Goal: Answer question/provide support: Share knowledge or assist other users

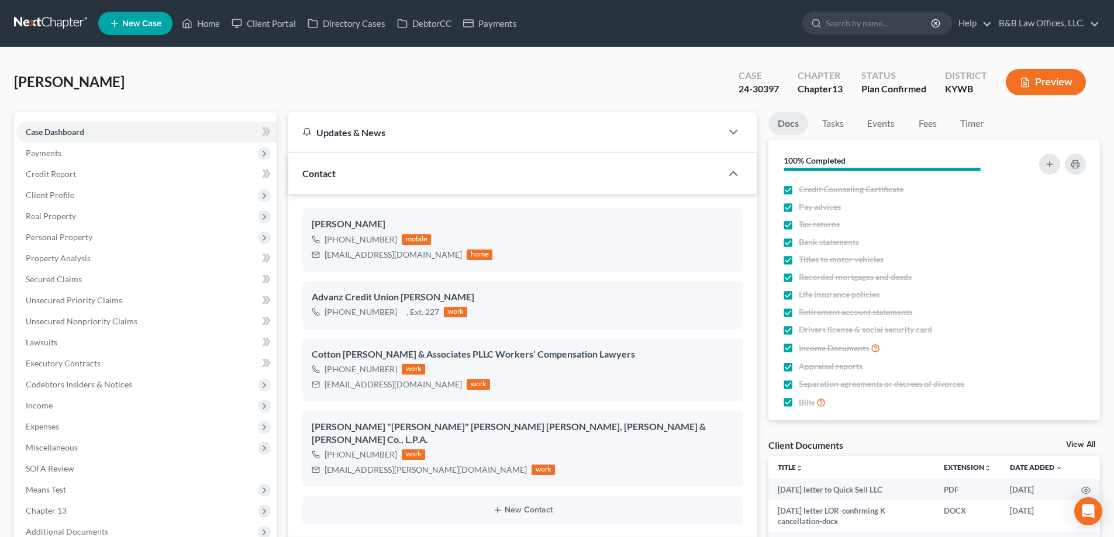
select select "13"
select select "2"
select select "0"
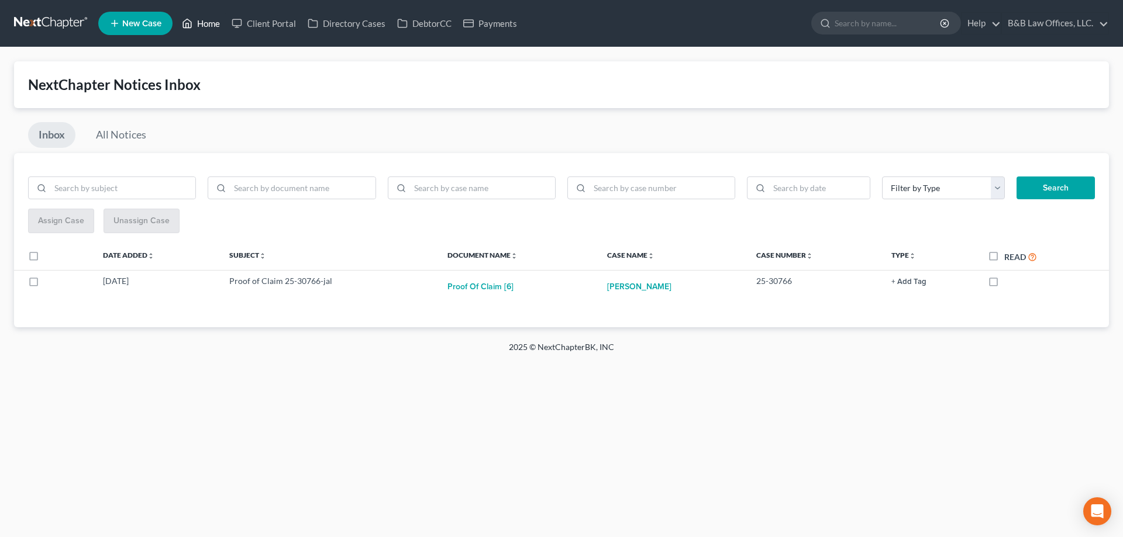
click at [213, 24] on link "Home" at bounding box center [201, 23] width 50 height 21
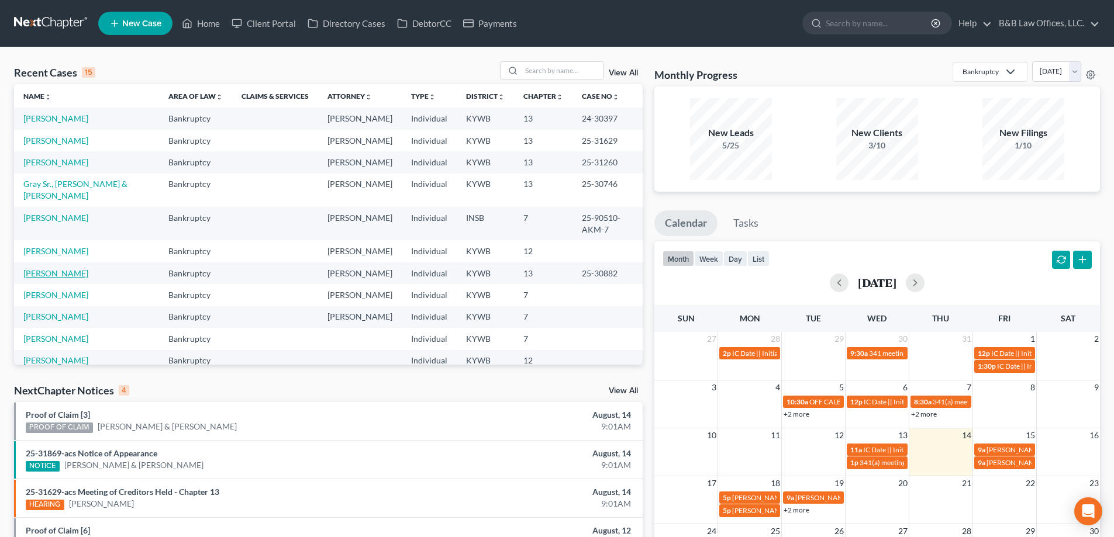
click at [62, 268] on link "[PERSON_NAME]" at bounding box center [55, 273] width 65 height 10
select select "1"
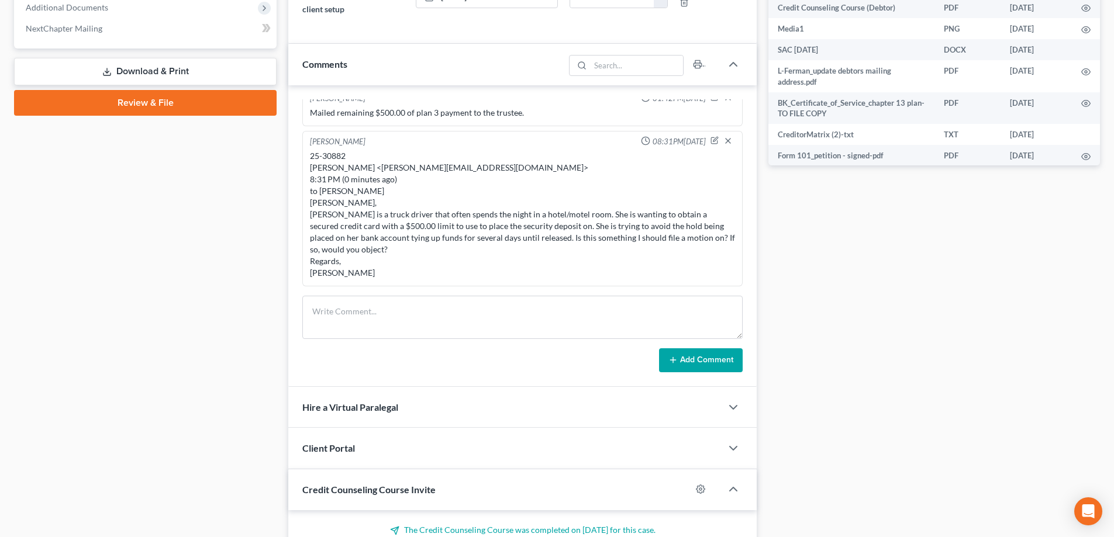
scroll to position [526, 0]
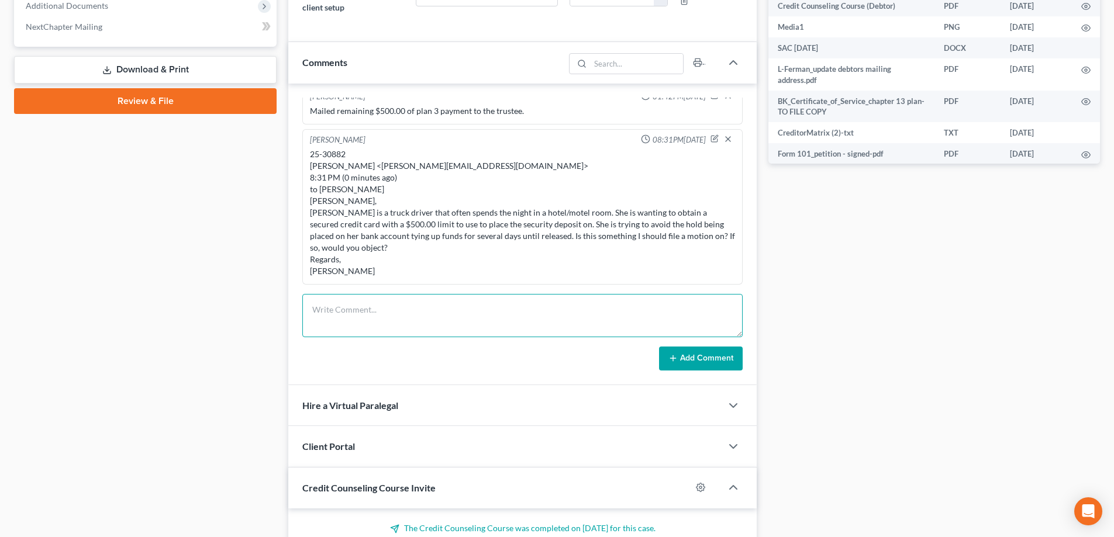
click at [353, 322] on textarea at bounding box center [522, 315] width 440 height 43
paste textarea "Chuck Sydenstricker 8:52 AM (41 minutes ago) to me Philip, I don’t have an obje…"
click at [356, 308] on textarea "Chuck Sydenstricker 8:52 AM (41 minutes ago) to me Philip, I don’t have an obje…" at bounding box center [522, 315] width 440 height 43
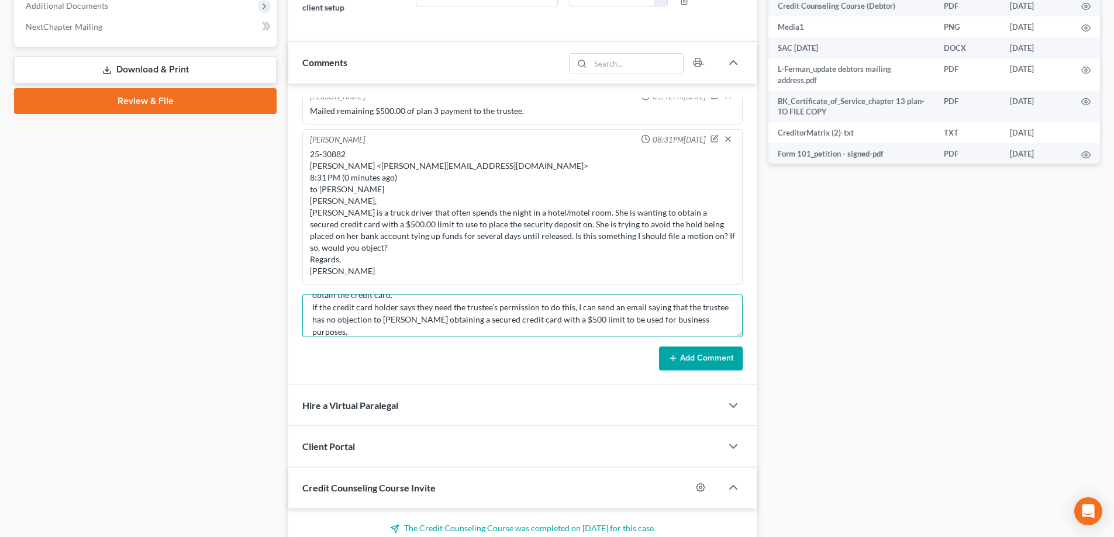
scroll to position [101, 0]
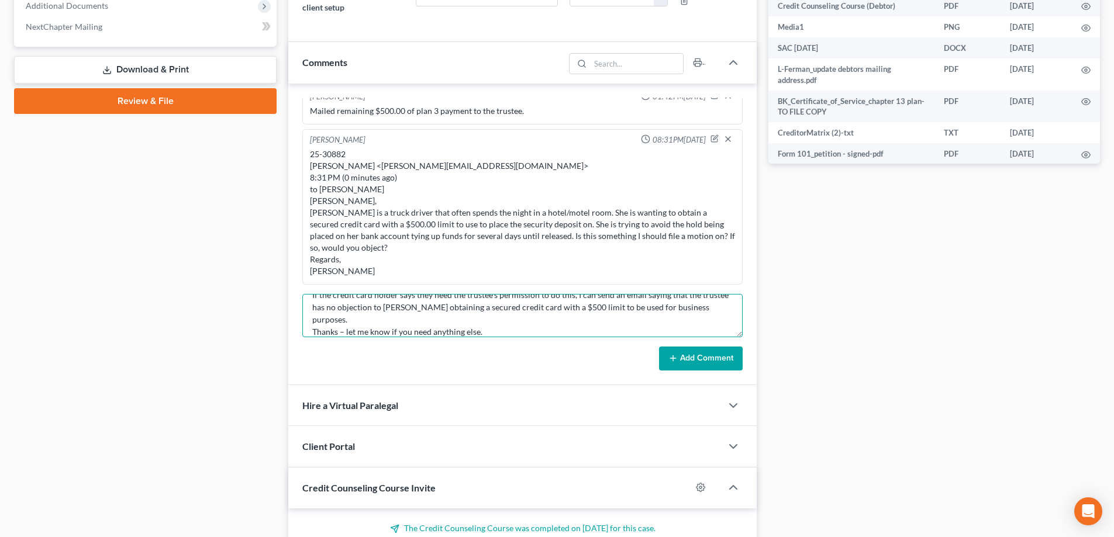
type textarea "Chuck Sydenstricker 8:52 AM (41 minutes ago) to me Philip, I don’t have an obje…"
click at [684, 359] on button "Add Comment" at bounding box center [701, 359] width 84 height 25
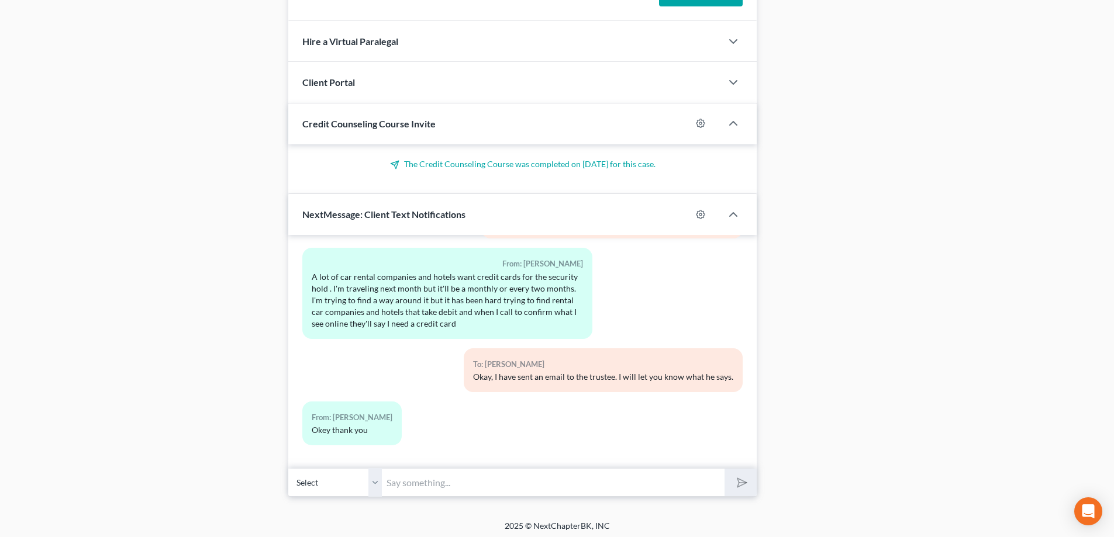
scroll to position [895, 0]
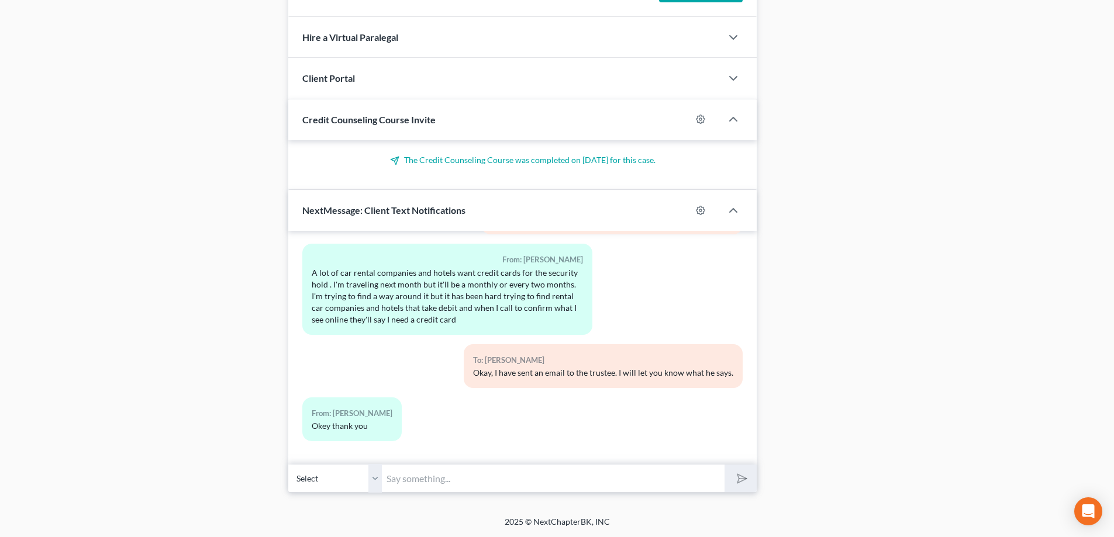
click at [434, 472] on input "text" at bounding box center [553, 478] width 343 height 29
paste input "to her obtaining a secured credit card for that purpose"
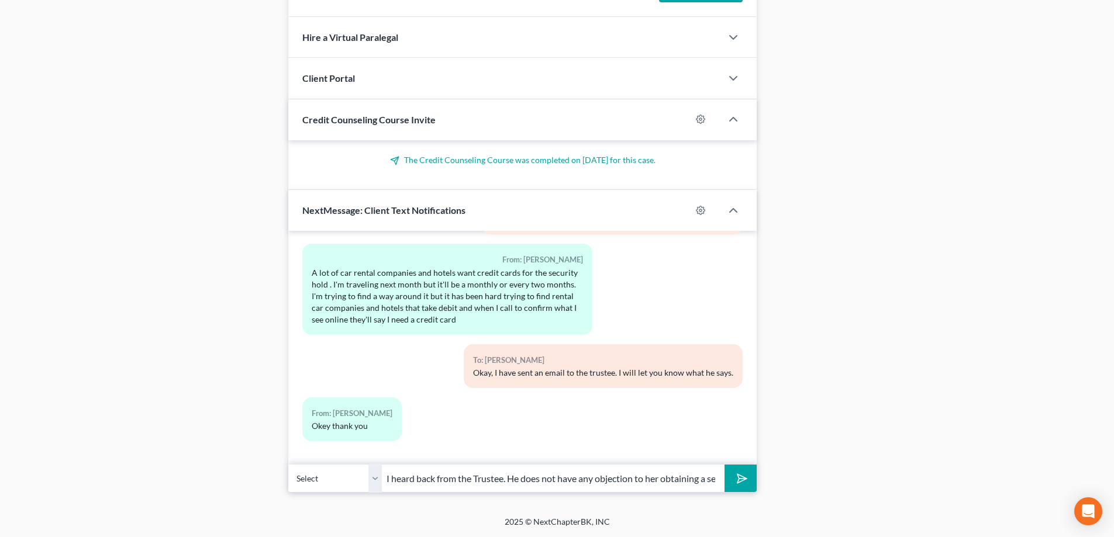
scroll to position [0, 143]
click at [505, 479] on input "I heard back from the Trustee. He does not have any objection to her obtaining …" at bounding box center [553, 478] width 343 height 29
click at [578, 481] on input "I heard back from the Trustee. He does not have any objection to obtaining a se…" at bounding box center [553, 478] width 343 height 29
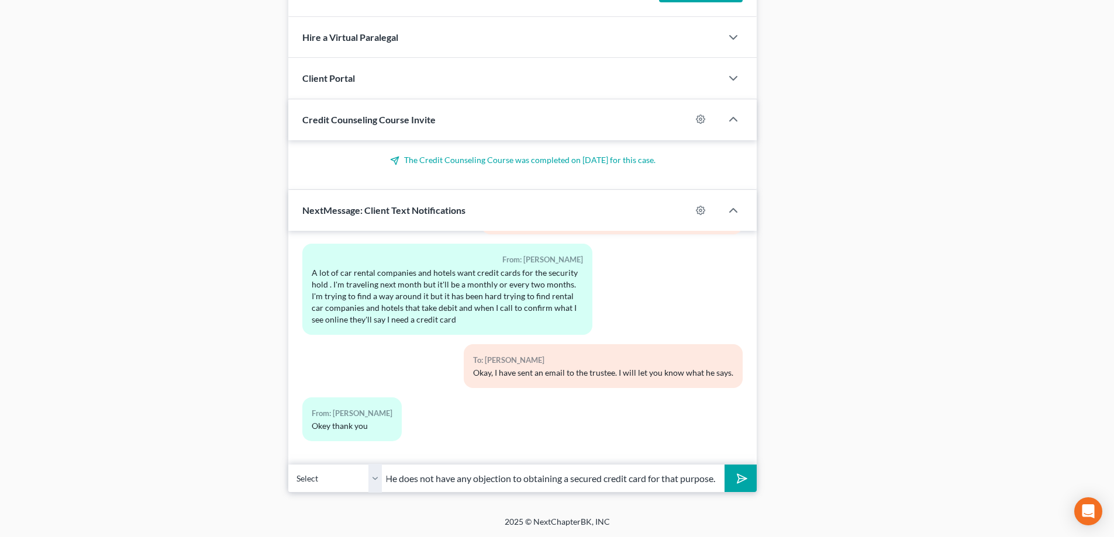
type input "I heard back from the Trustee. He does not have any objection to obtaining a se…"
click at [741, 482] on icon "submit" at bounding box center [740, 479] width 16 height 16
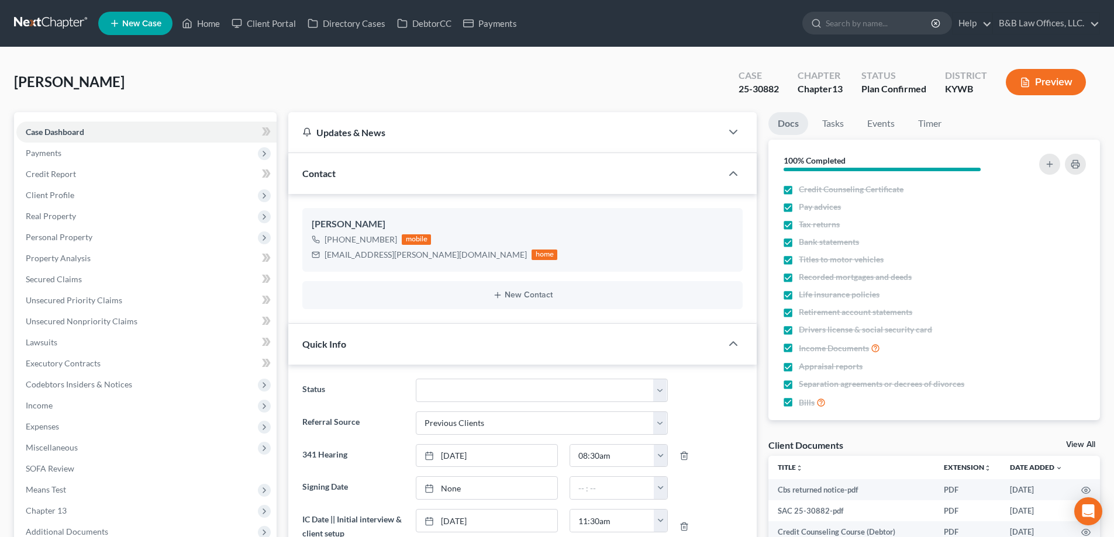
scroll to position [12534, 0]
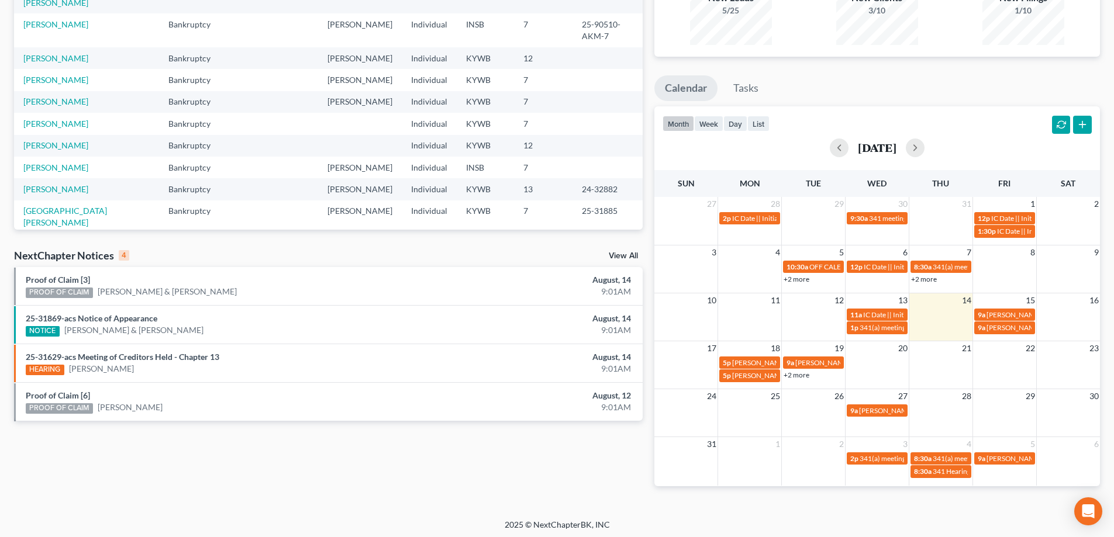
scroll to position [138, 0]
